Goal: Information Seeking & Learning: Learn about a topic

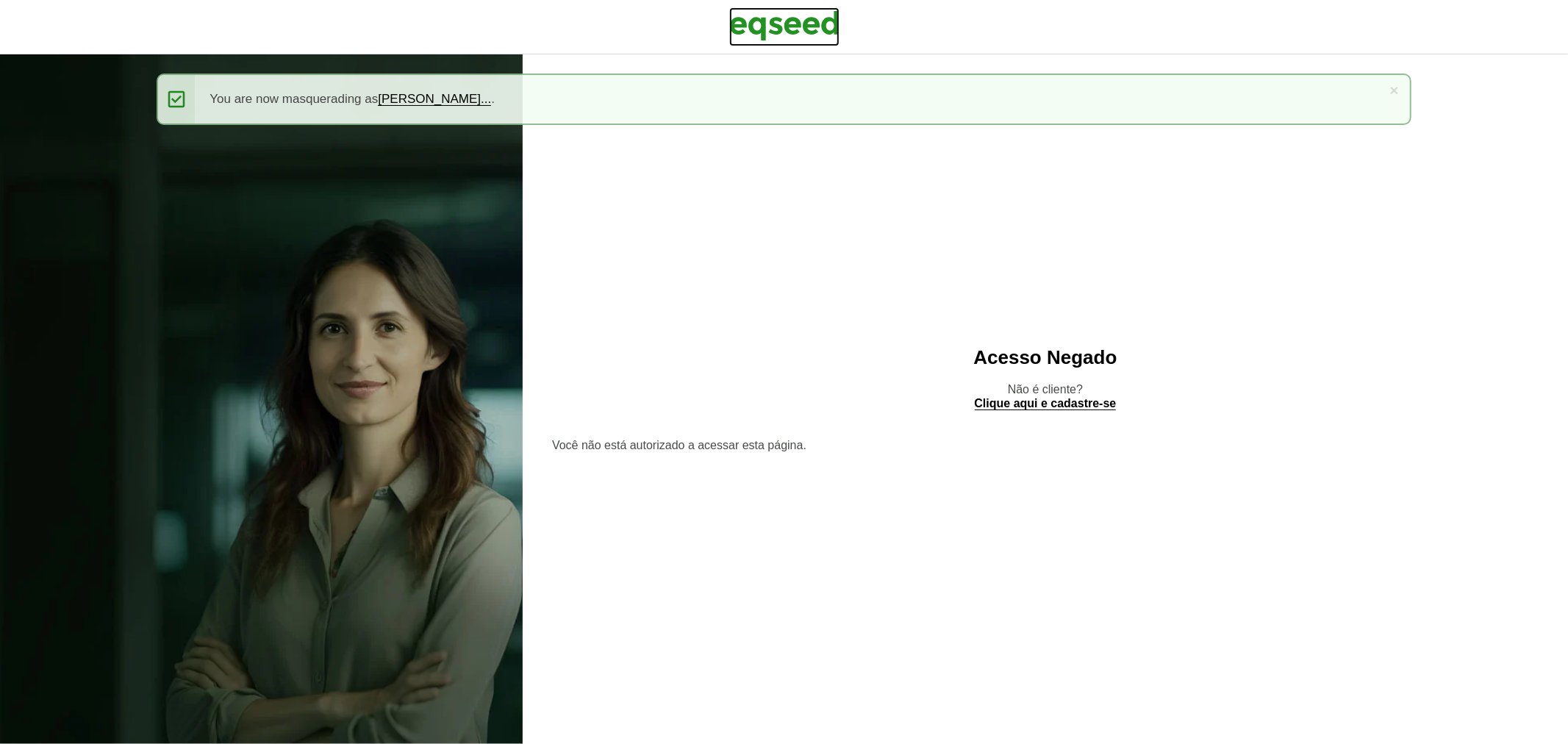
click at [775, 23] on img at bounding box center [784, 26] width 110 height 37
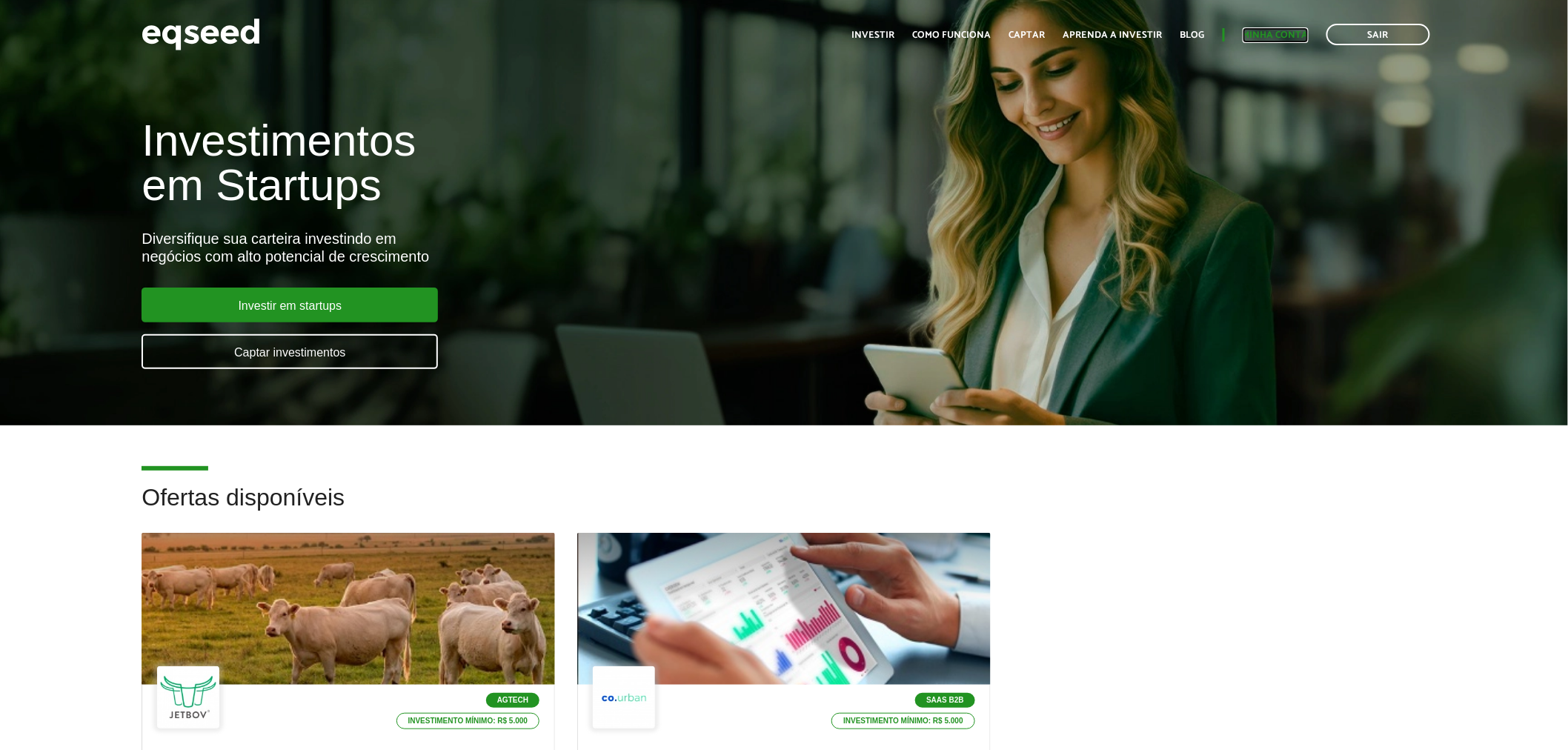
click at [1265, 33] on link "Minha conta" at bounding box center [1276, 35] width 66 height 10
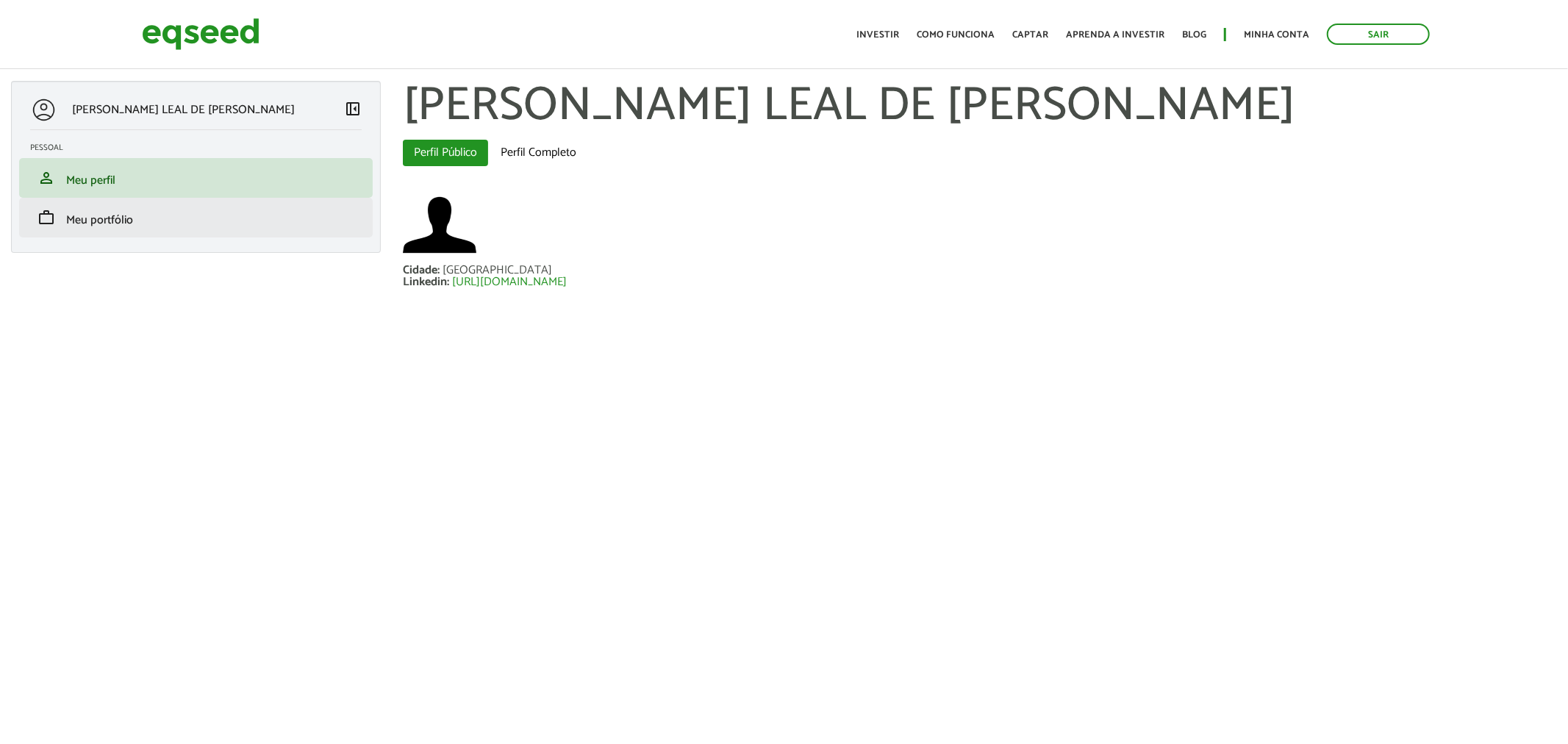
click at [126, 233] on li "work Meu portfólio" at bounding box center [195, 217] width 354 height 40
click at [118, 221] on span "Meu portfólio" at bounding box center [99, 220] width 67 height 20
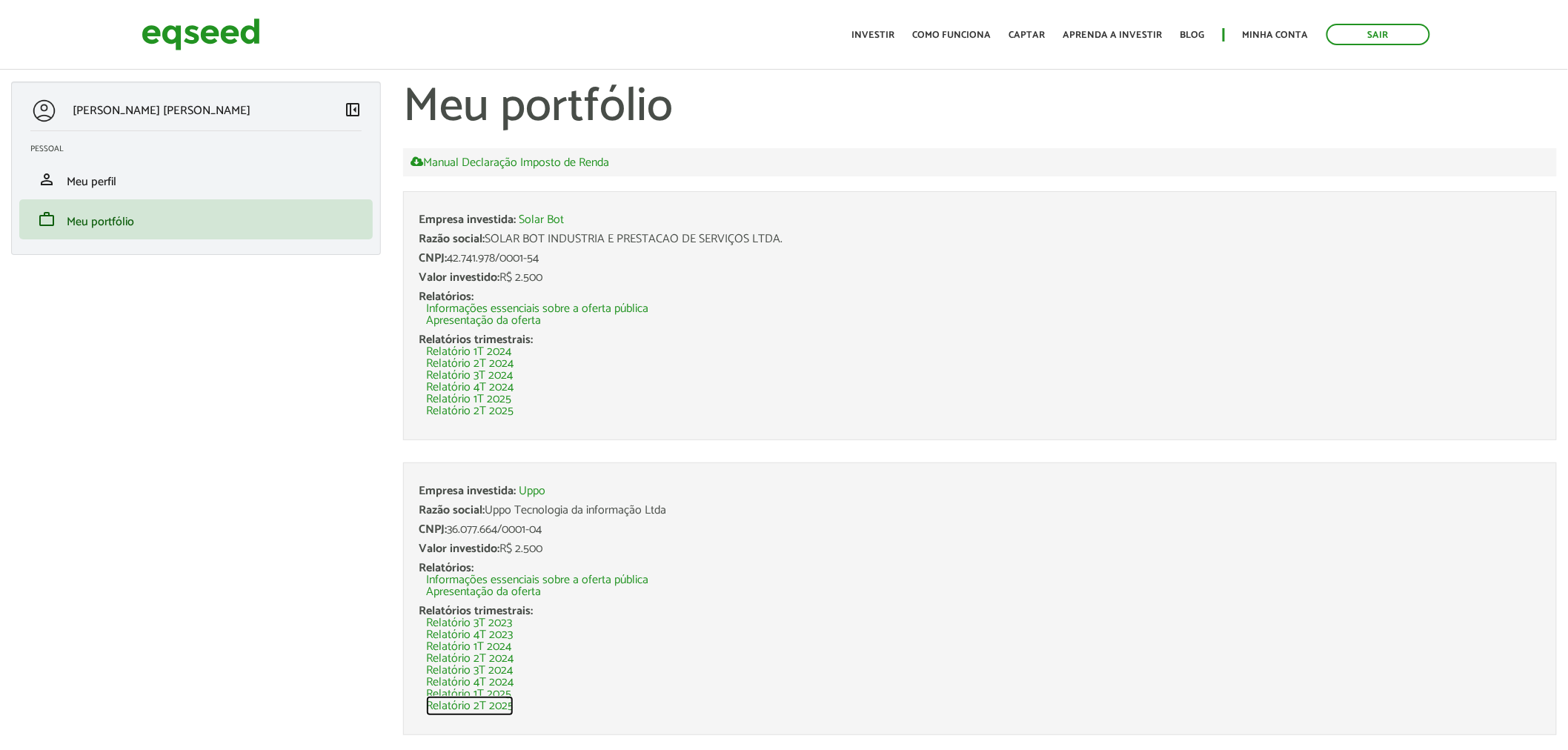
click at [500, 706] on link "Relatório 2T 2025" at bounding box center [470, 706] width 88 height 12
click at [498, 407] on link "Relatório 2T 2025" at bounding box center [470, 411] width 88 height 12
click at [1382, 30] on link "Sair" at bounding box center [1378, 34] width 104 height 21
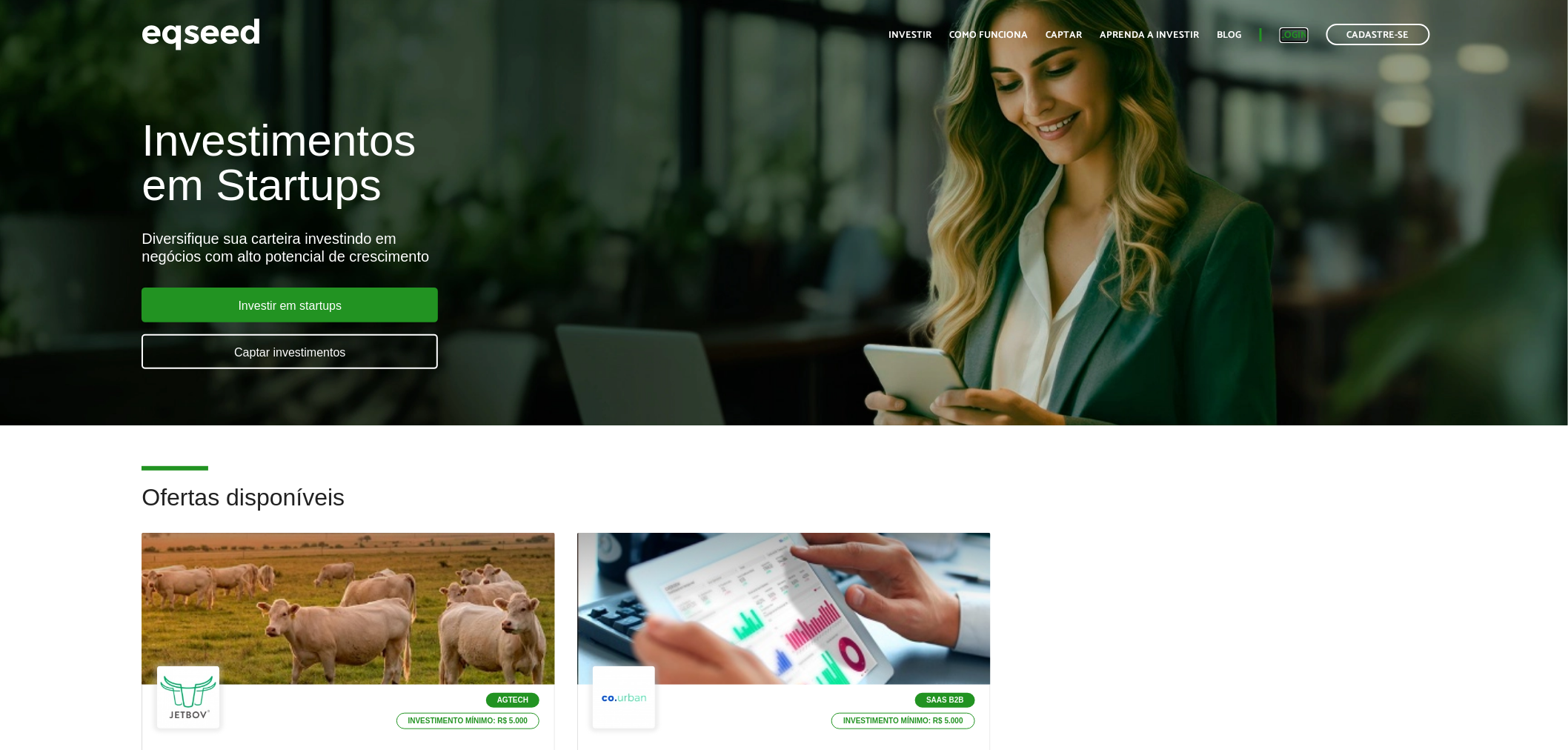
click at [1285, 36] on link "Login" at bounding box center [1295, 35] width 29 height 10
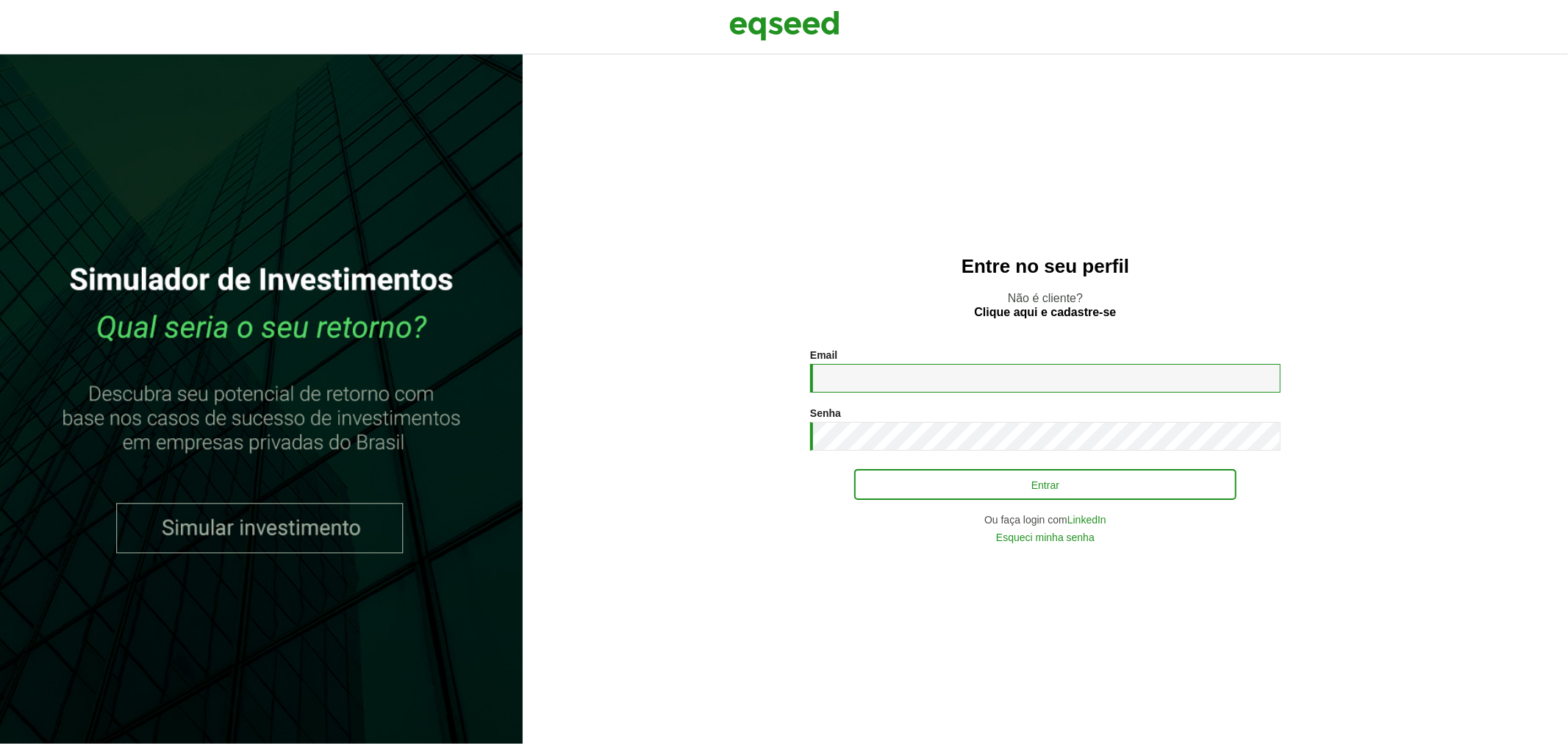
type input "**********"
click at [954, 485] on button "Entrar" at bounding box center [1045, 483] width 382 height 28
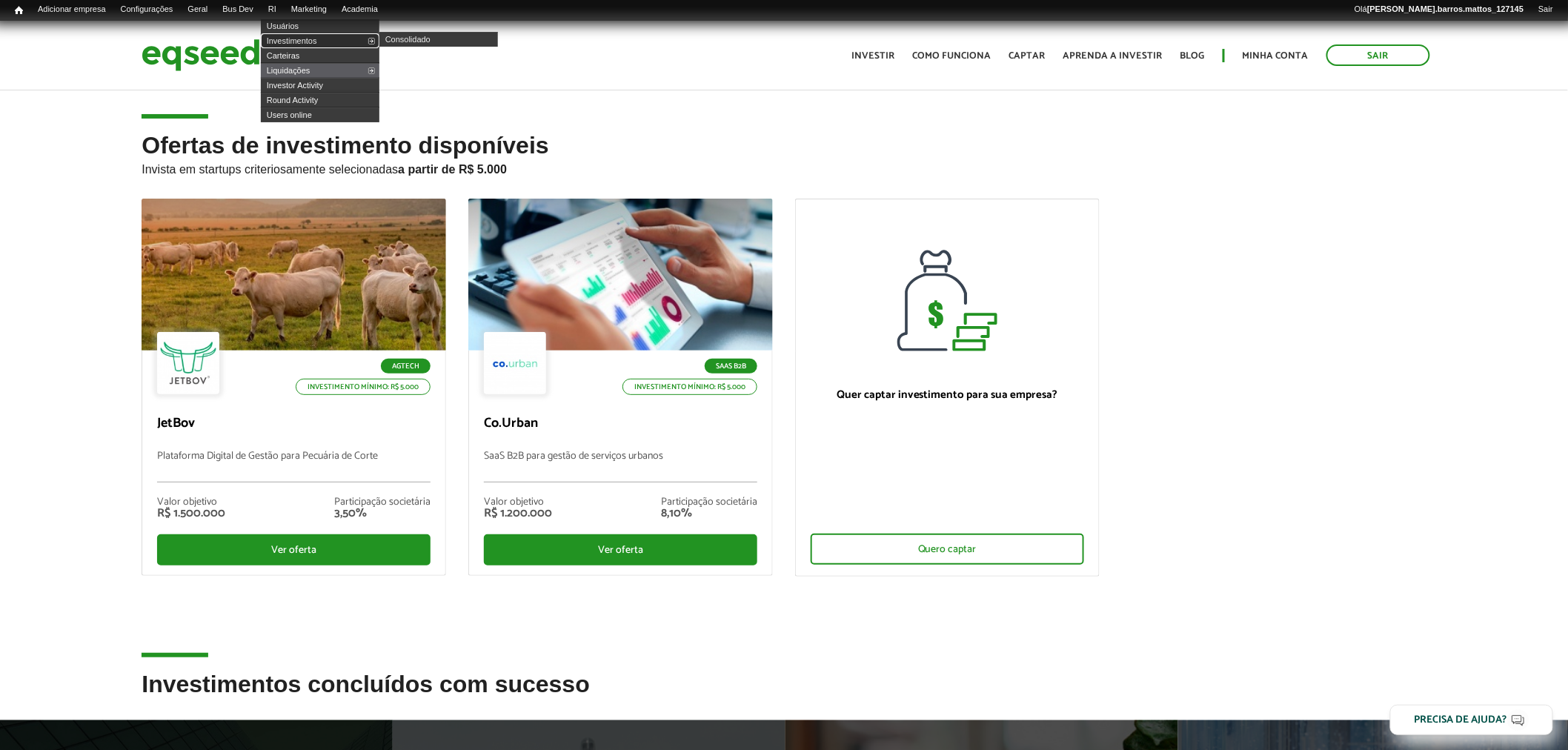
click at [299, 45] on link "Investimentos" at bounding box center [320, 41] width 119 height 15
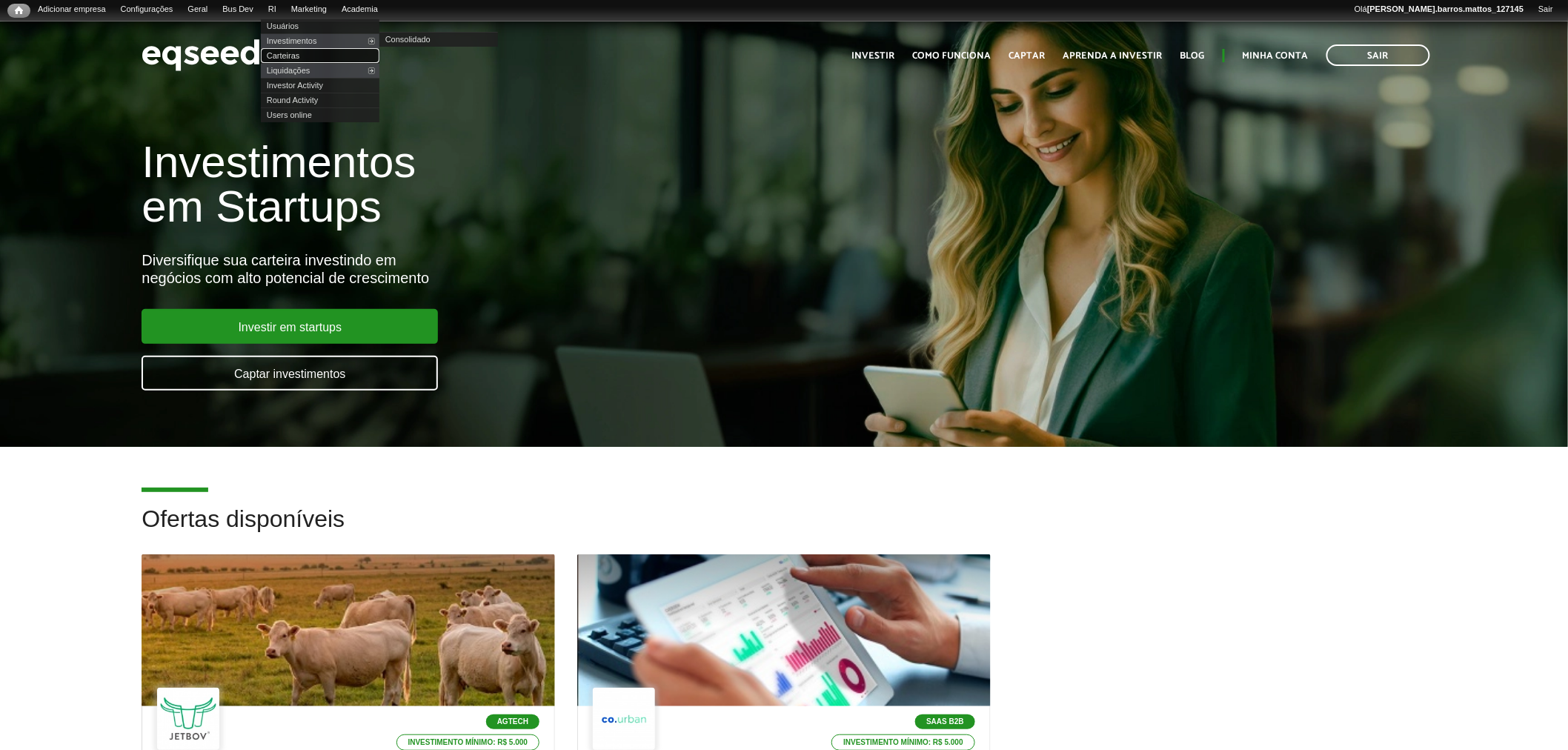
click at [308, 48] on link "Carteiras" at bounding box center [320, 56] width 119 height 15
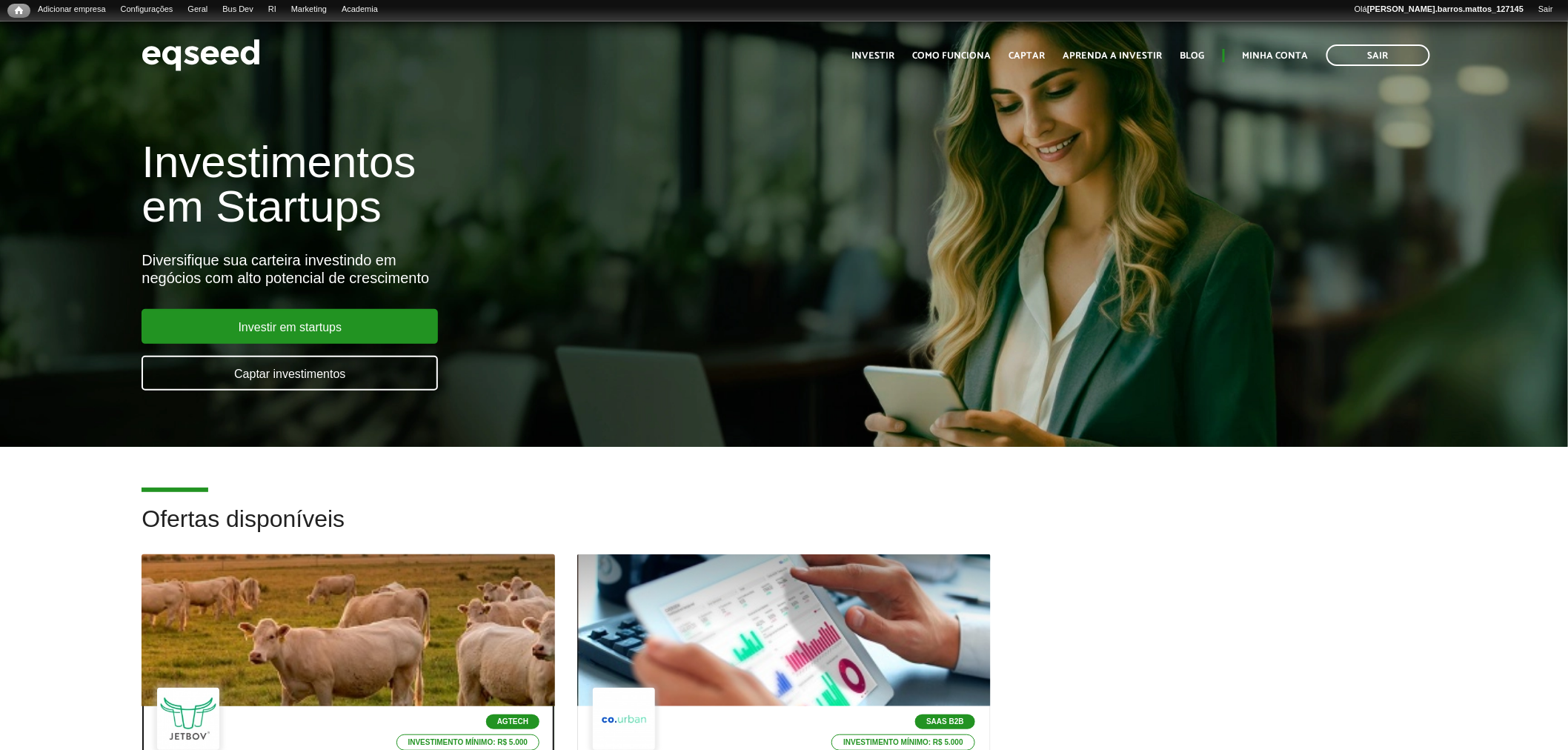
click at [325, 586] on div at bounding box center [348, 630] width 496 height 182
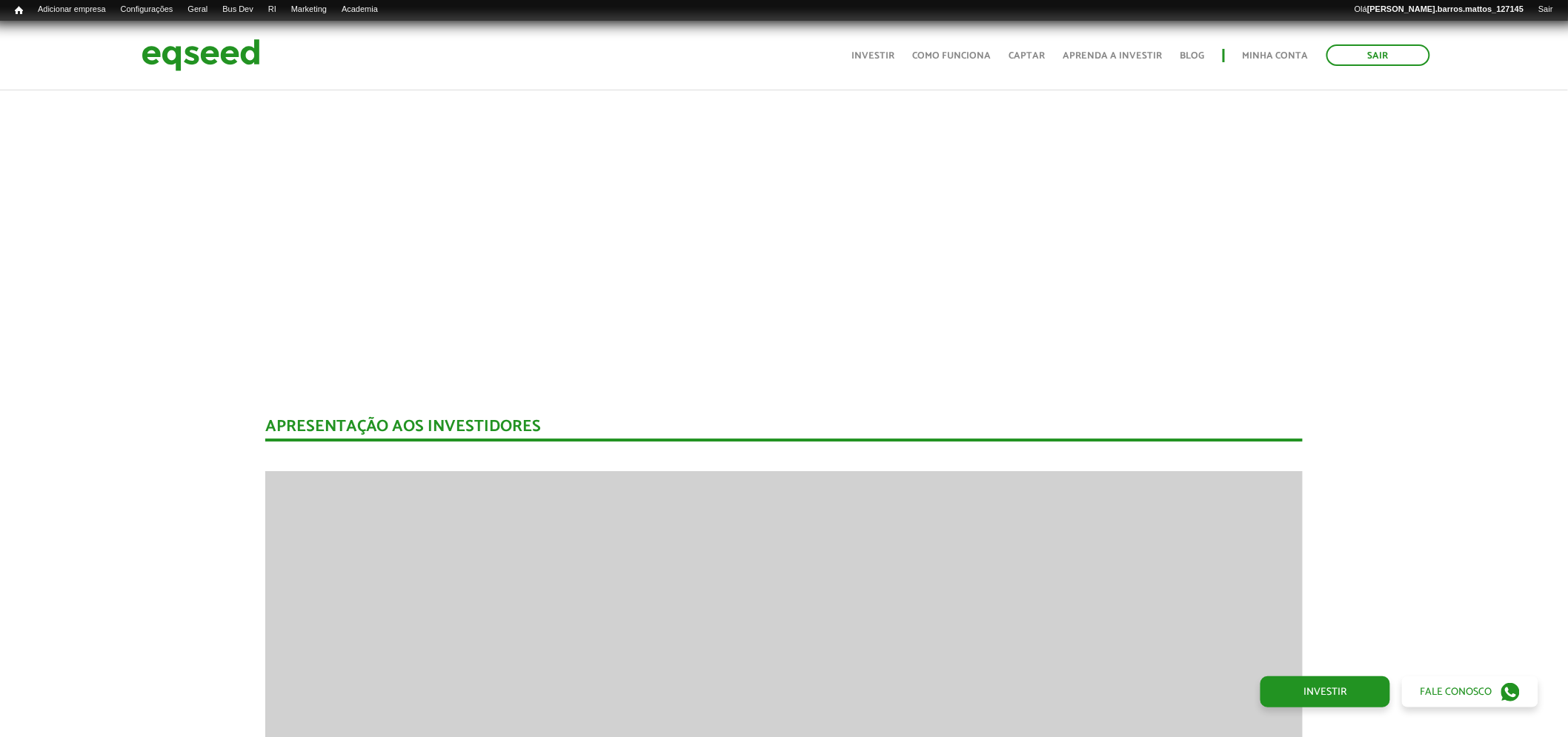
scroll to position [1101, 0]
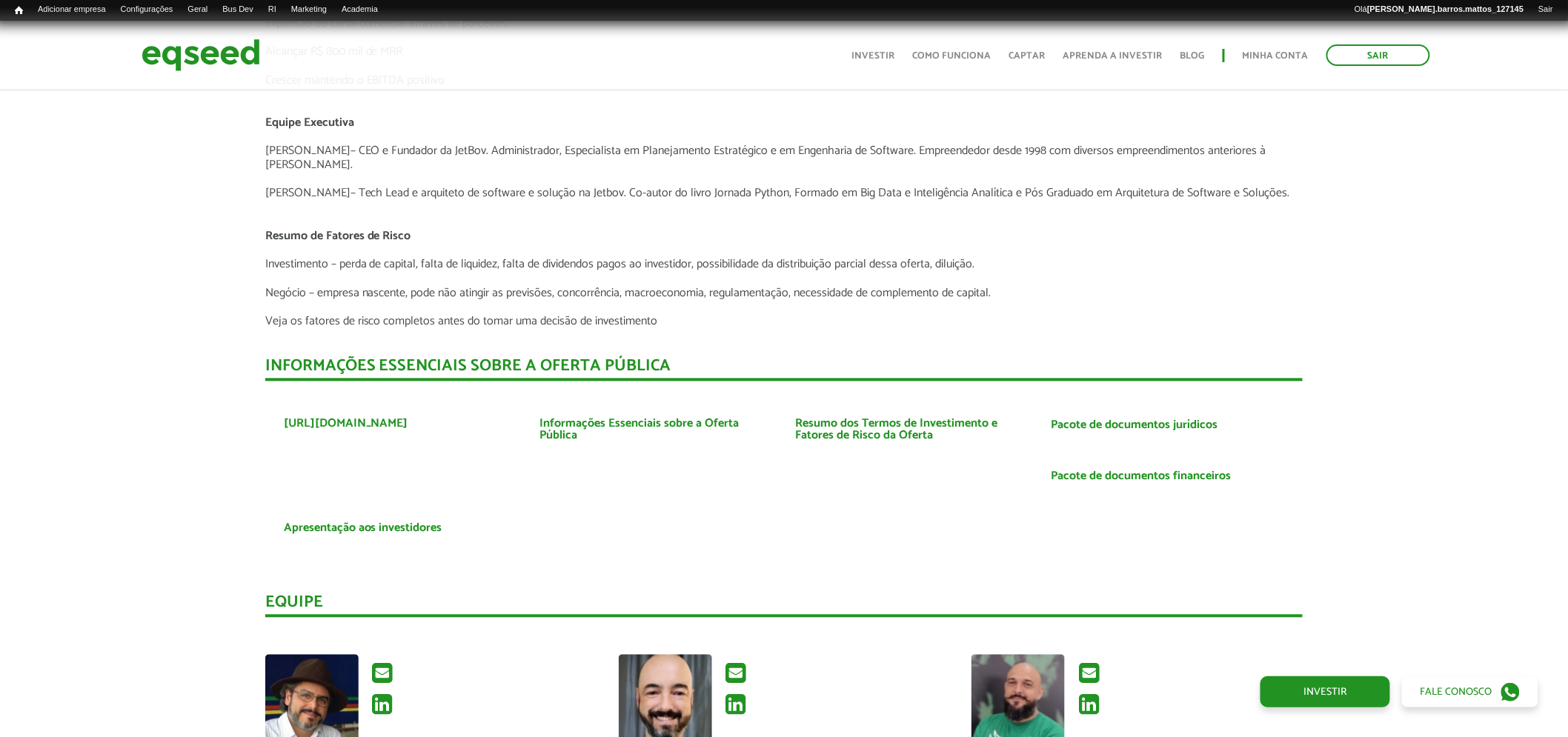
scroll to position [3341, 0]
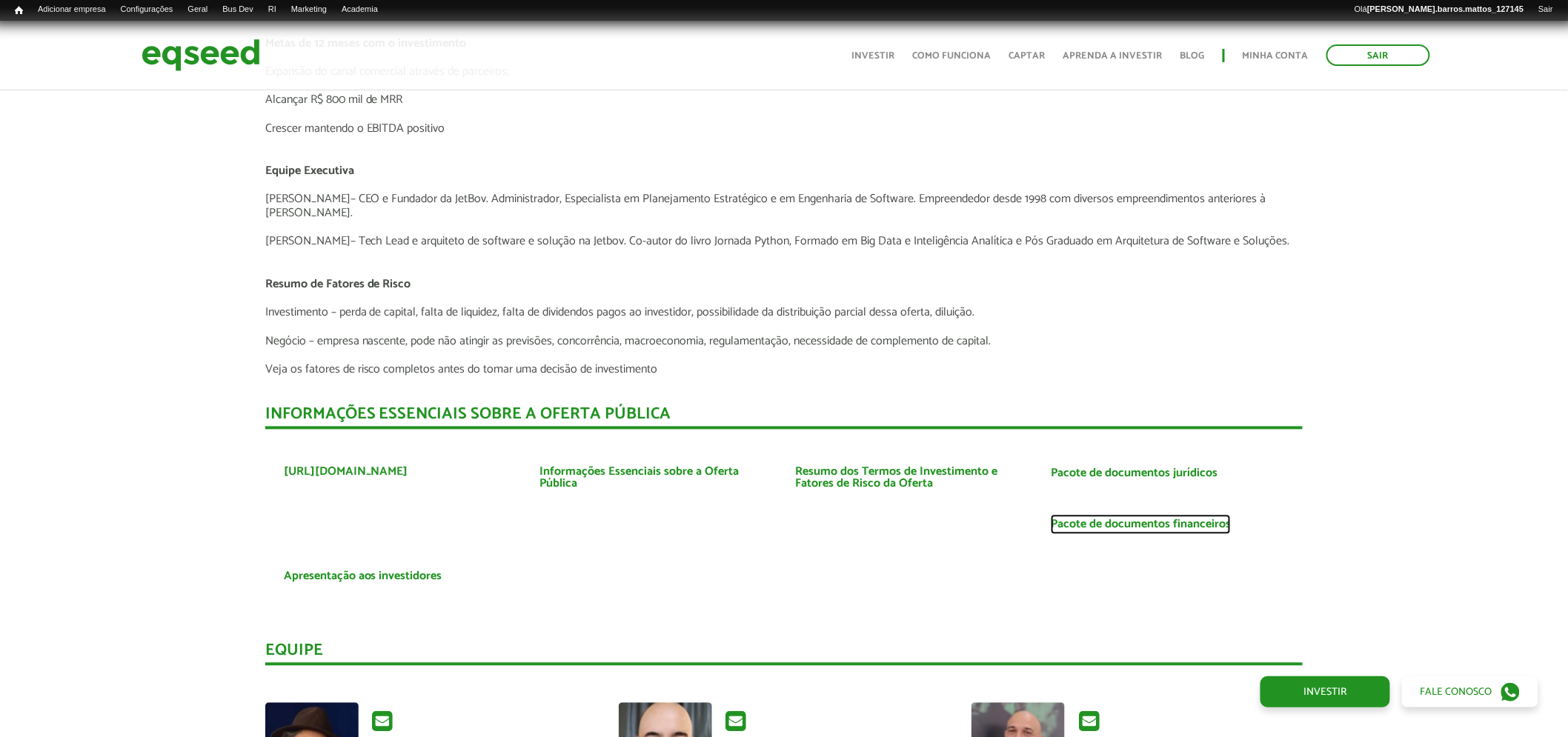
click at [1155, 519] on link "Pacote de documentos financeiros" at bounding box center [1141, 525] width 180 height 12
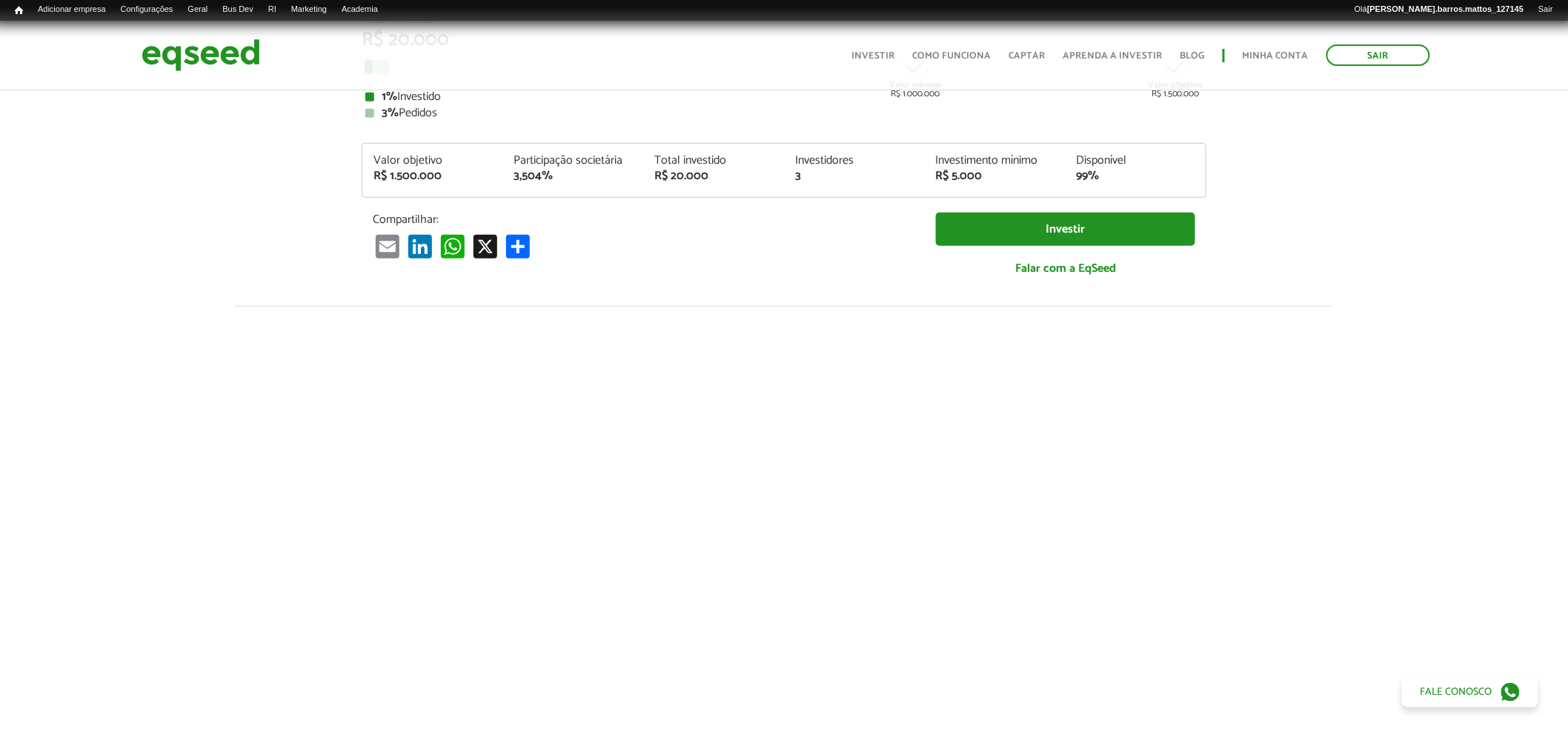
scroll to position [0, 0]
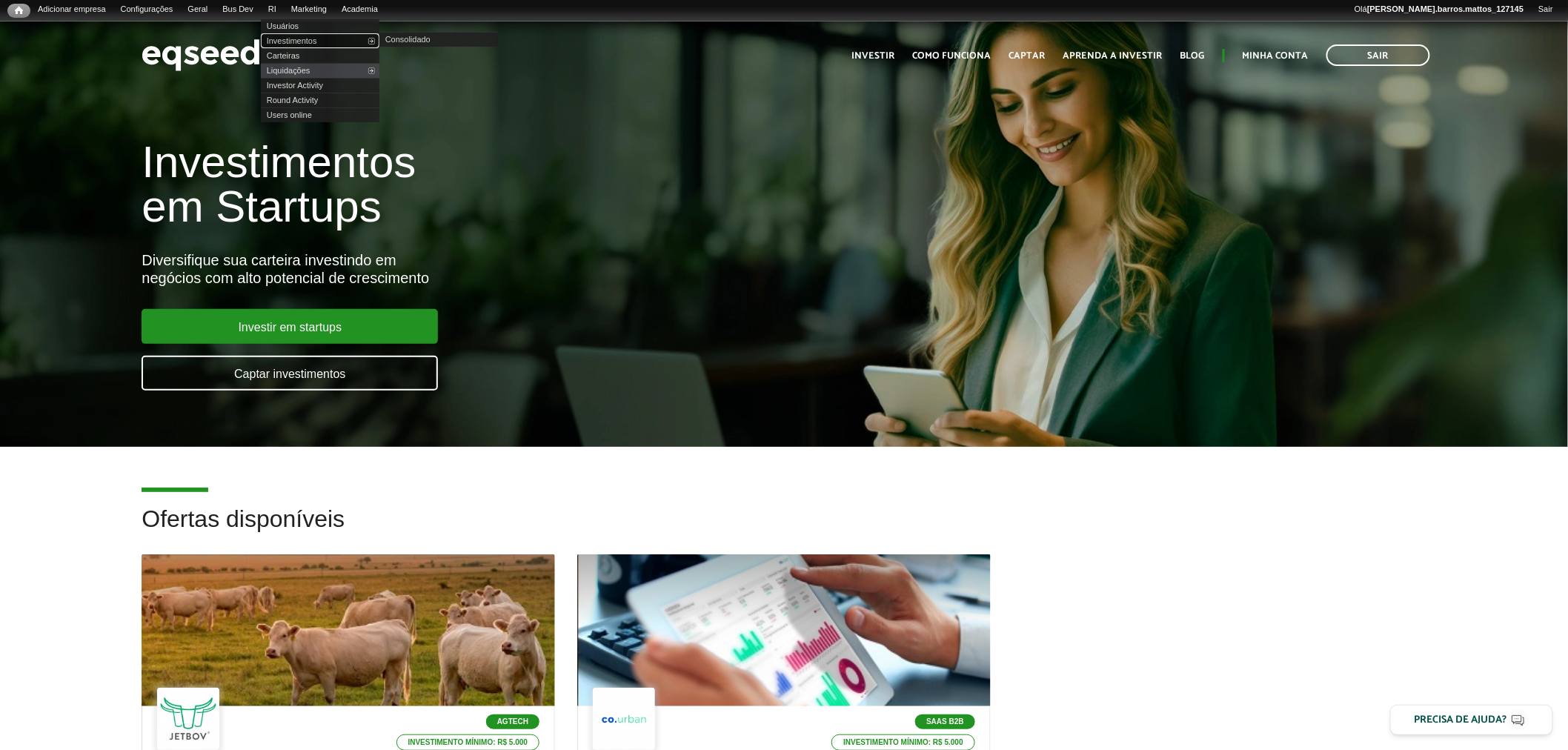
click at [300, 38] on link "Investimentos" at bounding box center [320, 41] width 119 height 15
click at [304, 42] on link "Investimentos" at bounding box center [320, 41] width 119 height 15
